Goal: Task Accomplishment & Management: Manage account settings

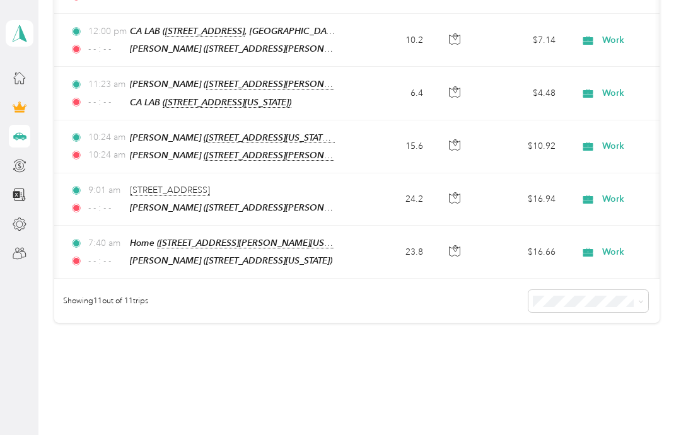
scroll to position [632, 0]
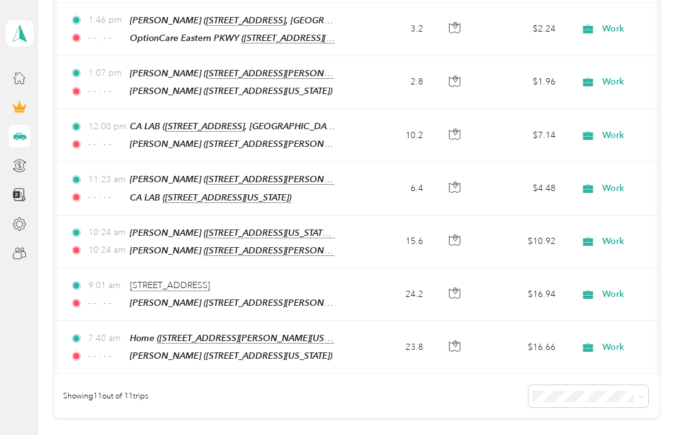
click at [410, 321] on td "23.8" at bounding box center [391, 347] width 83 height 53
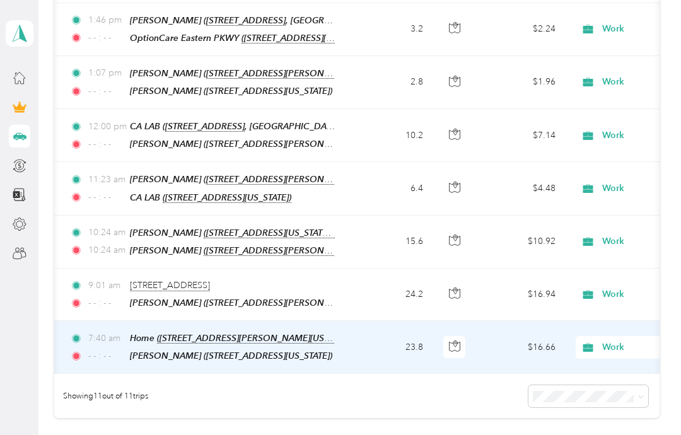
scroll to position [538, 0]
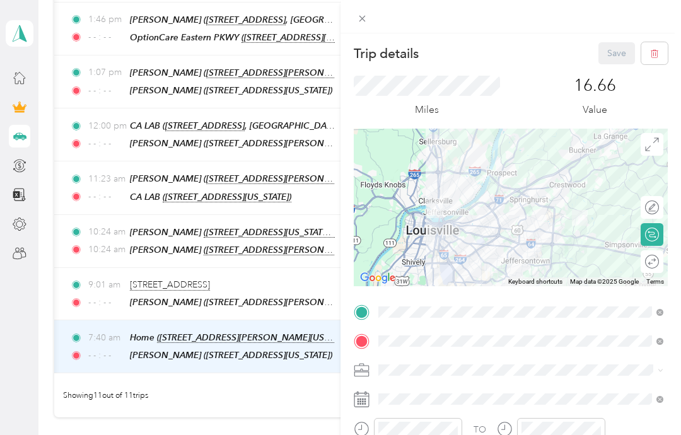
click at [204, 273] on div "Trip details Save This trip cannot be edited because it is either under review,…" at bounding box center [340, 217] width 681 height 435
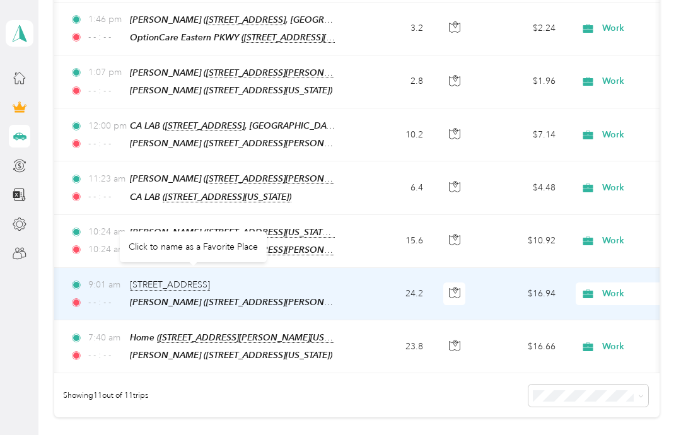
click at [224, 245] on div "Click to name as a Favorite Place" at bounding box center [193, 246] width 147 height 31
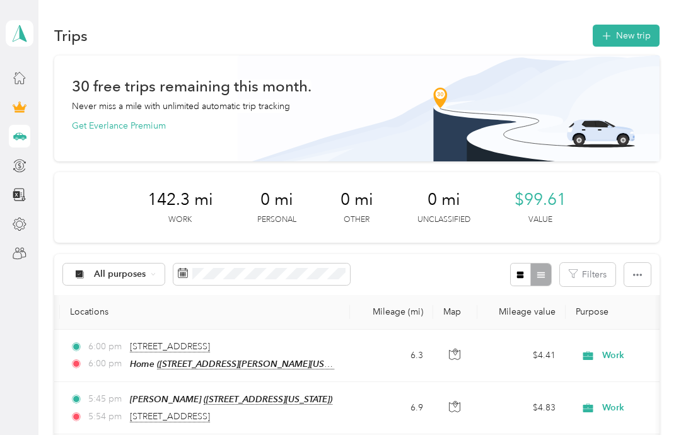
click at [148, 130] on button "Get Everlance Premium" at bounding box center [119, 125] width 94 height 13
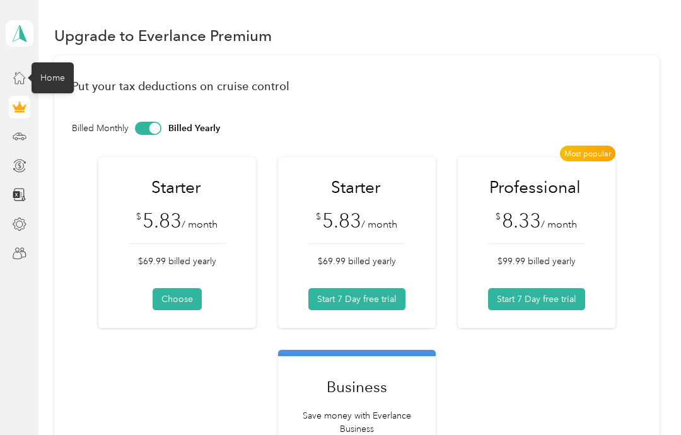
click at [55, 79] on div "Home" at bounding box center [53, 77] width 42 height 31
